Goal: Information Seeking & Learning: Learn about a topic

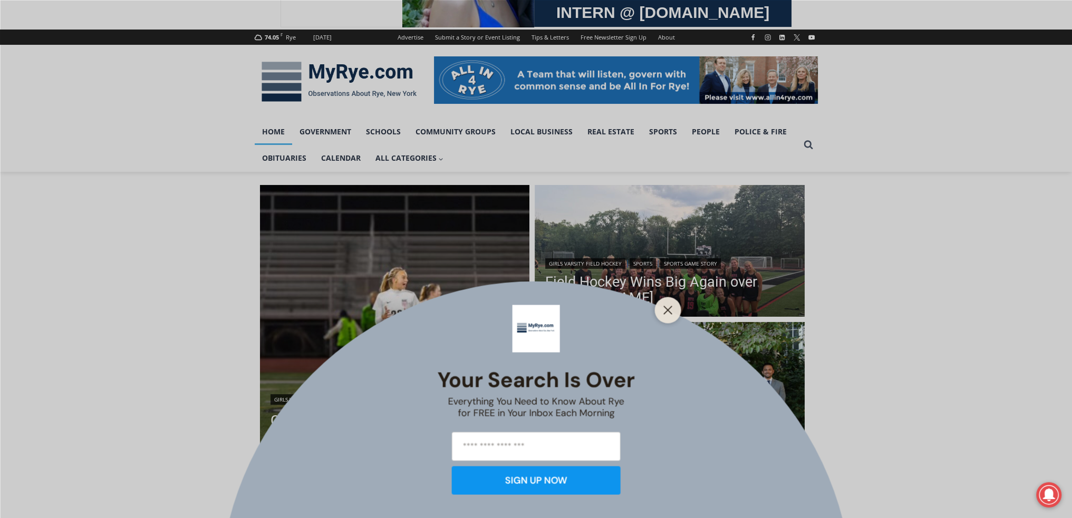
scroll to position [123, 0]
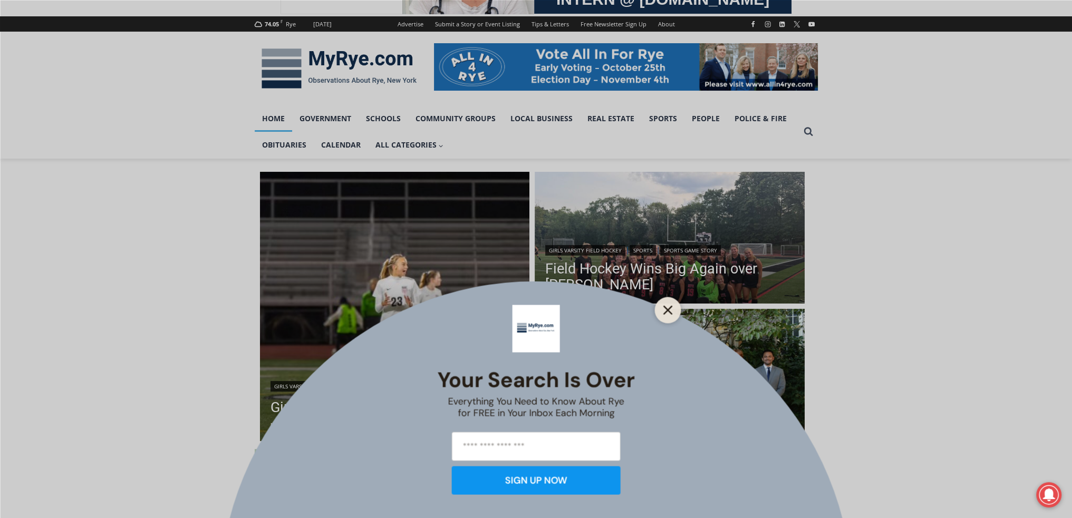
click at [668, 310] on line "Close" at bounding box center [667, 309] width 7 height 7
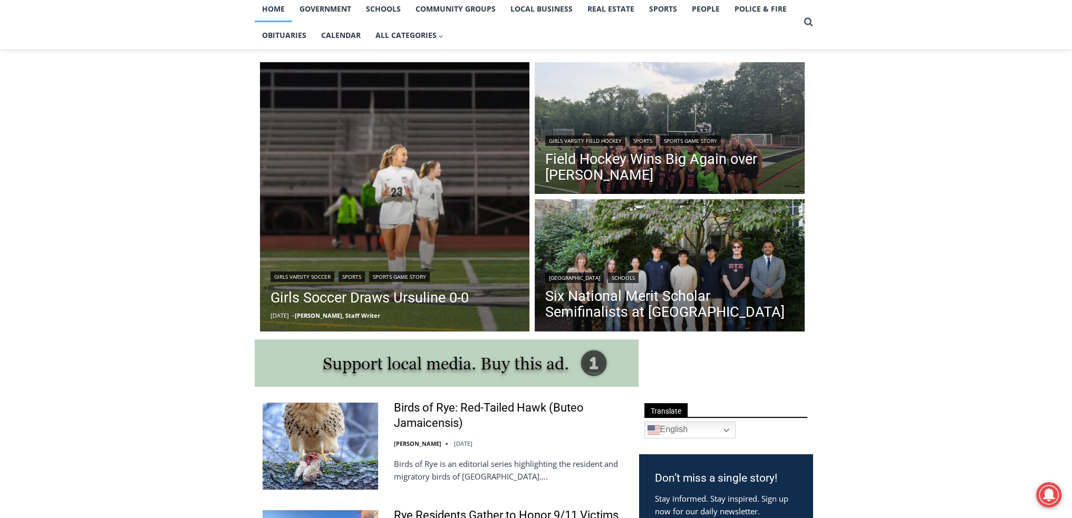
scroll to position [246, 0]
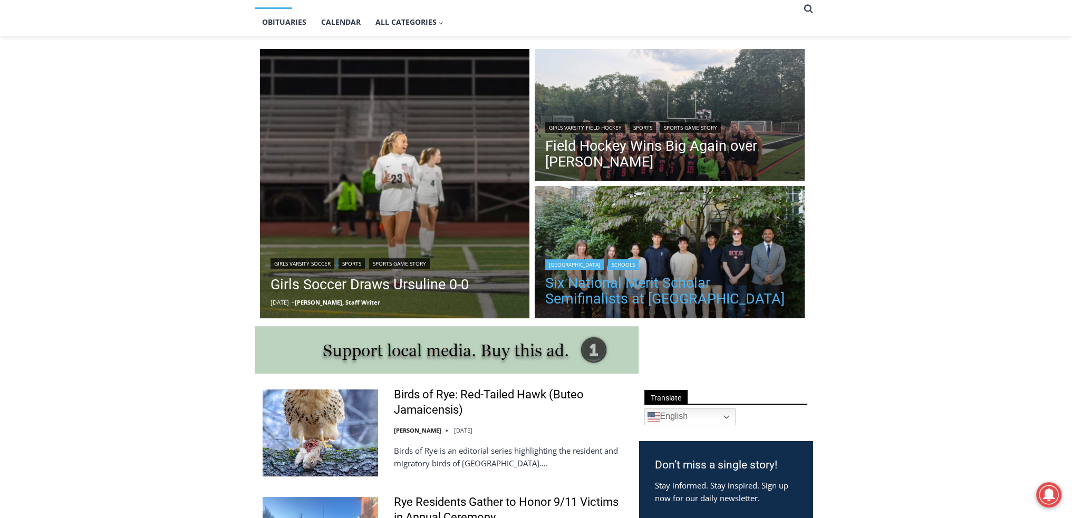
click at [690, 288] on link "Six National Merit Scholar Semifinalists at Rye High" at bounding box center [669, 291] width 249 height 32
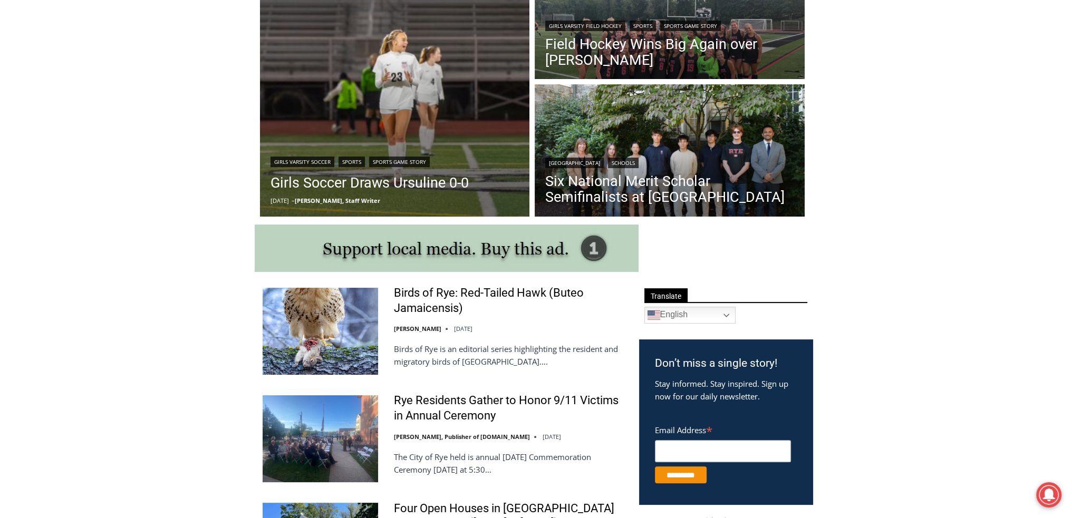
scroll to position [361, 0]
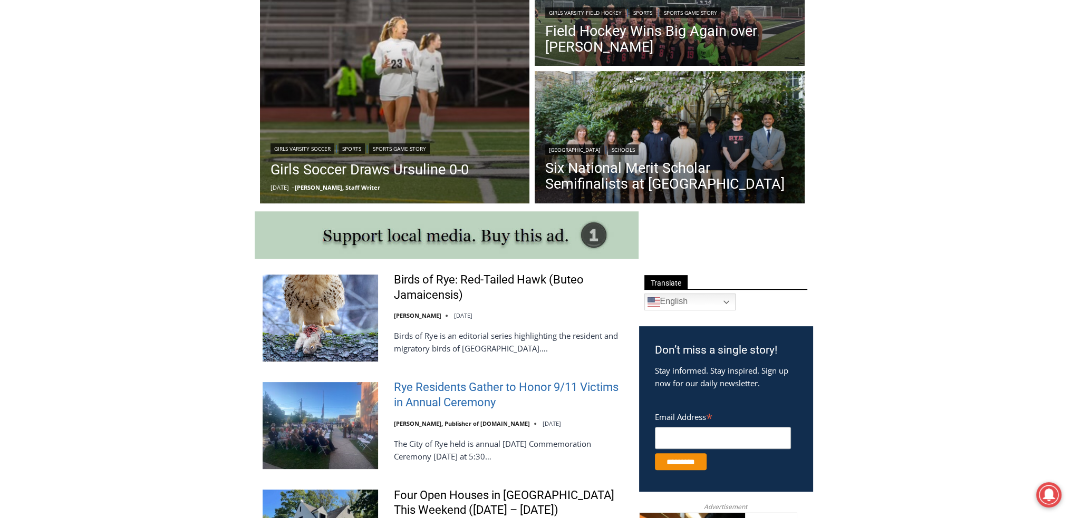
click at [421, 387] on link "Rye Residents Gather to Honor 9/11 Victims in Annual Ceremony" at bounding box center [510, 395] width 232 height 30
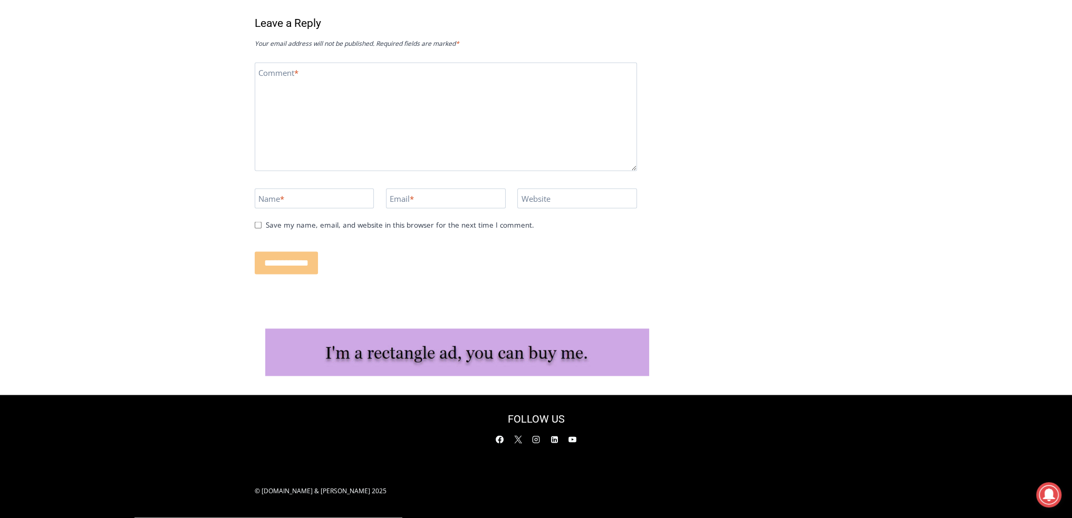
scroll to position [2736, 0]
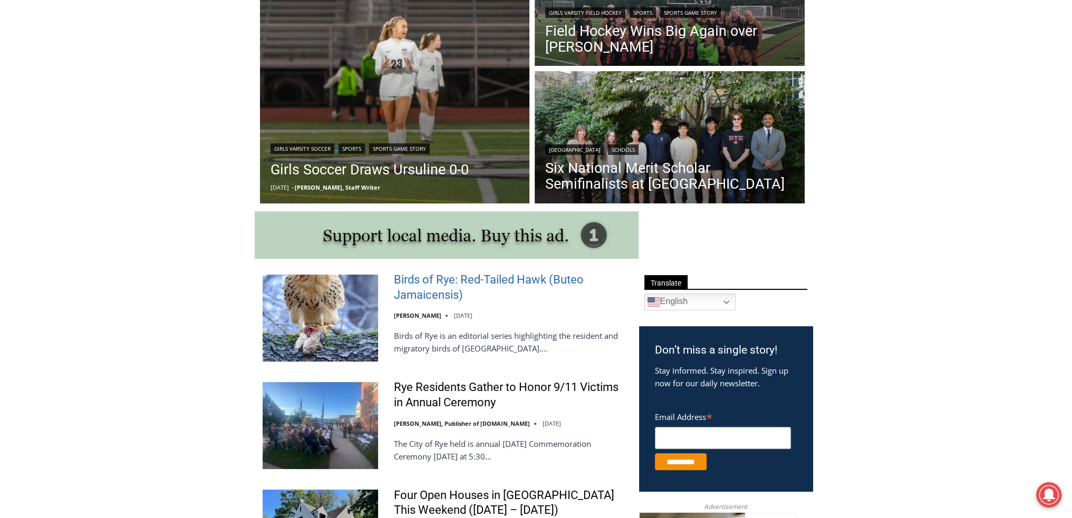
click at [509, 278] on link "Birds of Rye: Red-Tailed Hawk (Buteo Jamaicensis)" at bounding box center [510, 288] width 232 height 30
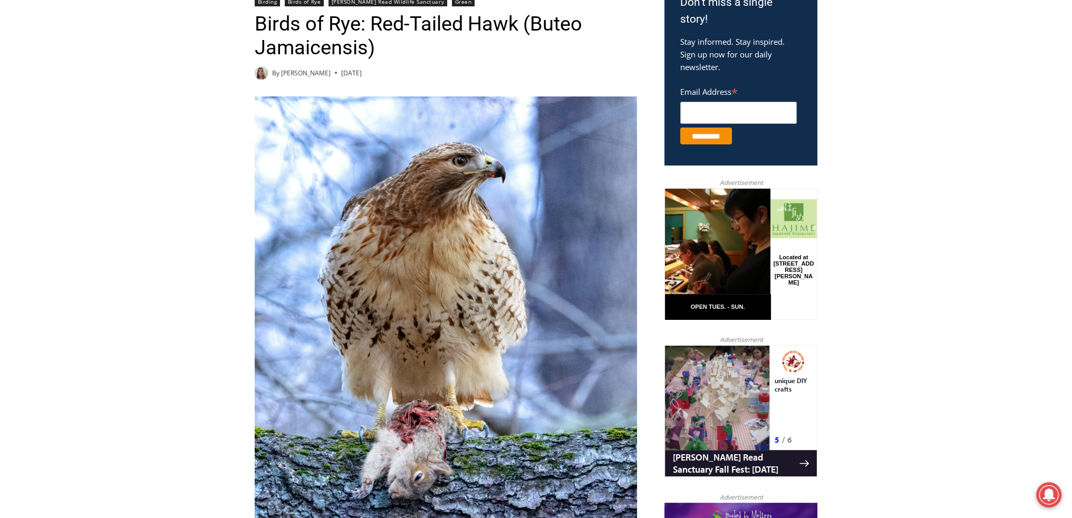
scroll to position [246, 0]
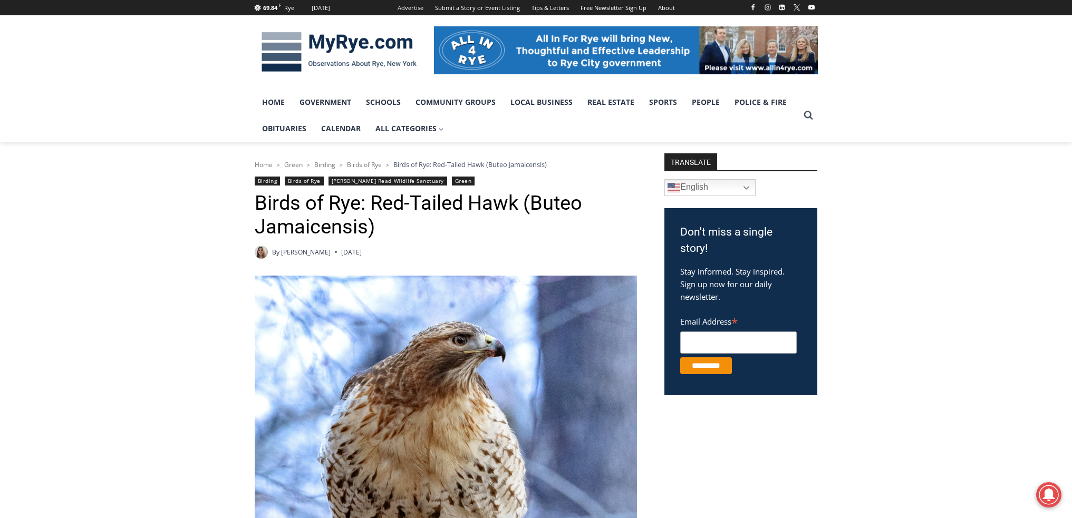
scroll to position [99, 0]
